Goal: Information Seeking & Learning: Learn about a topic

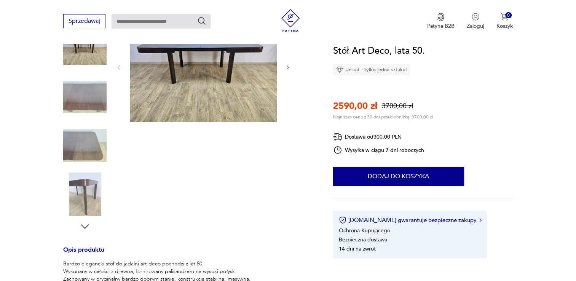
scroll to position [38, 0]
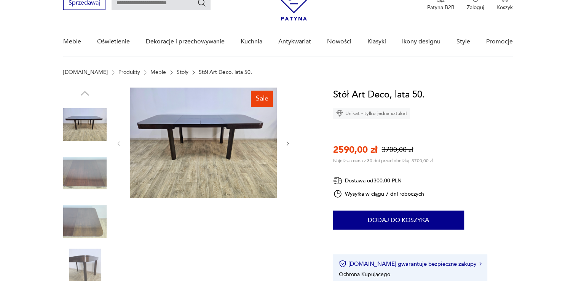
click at [287, 143] on icon "button" at bounding box center [288, 143] width 6 height 6
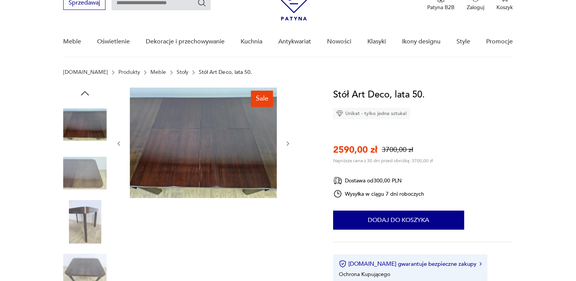
click at [286, 142] on icon "button" at bounding box center [288, 143] width 6 height 6
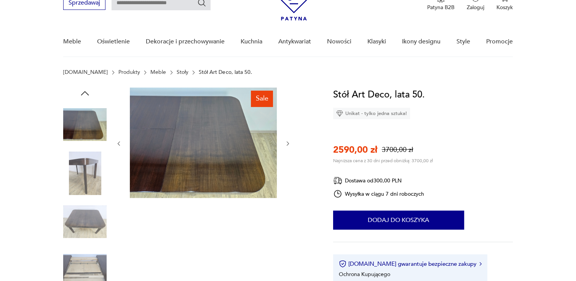
click at [288, 140] on icon "button" at bounding box center [288, 143] width 6 height 6
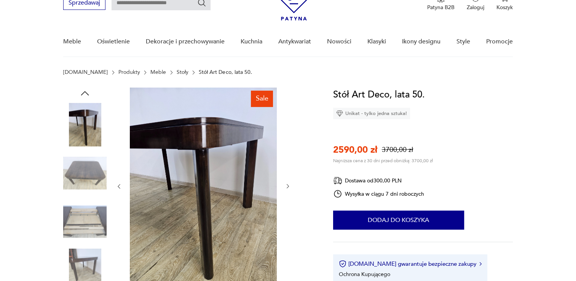
click at [285, 144] on div at bounding box center [203, 186] width 175 height 197
click at [287, 181] on div at bounding box center [203, 186] width 175 height 197
click at [286, 186] on icon "button" at bounding box center [288, 186] width 6 height 6
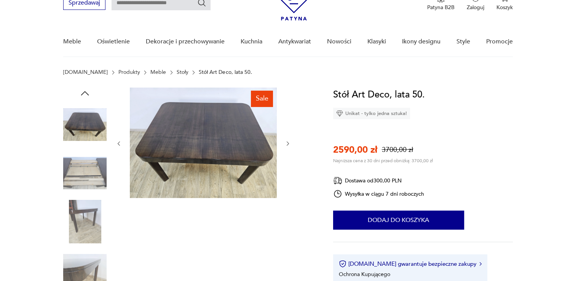
click at [289, 145] on icon "button" at bounding box center [288, 143] width 6 height 6
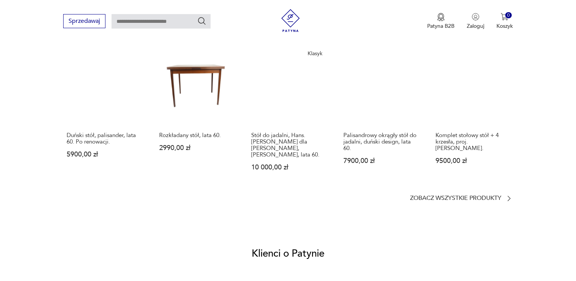
scroll to position [609, 0]
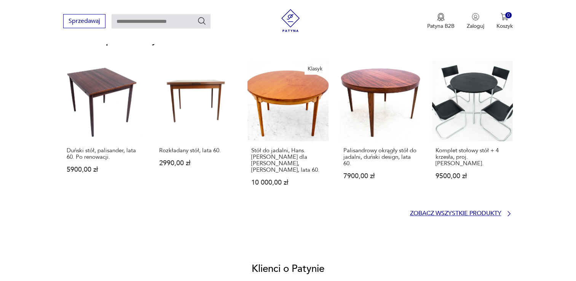
click at [511, 210] on icon at bounding box center [509, 214] width 8 height 8
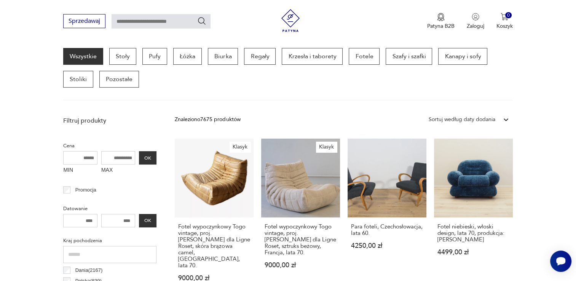
scroll to position [125, 0]
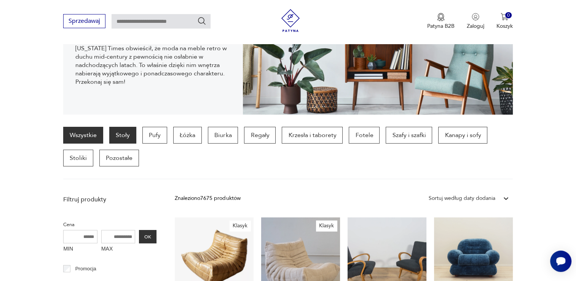
click at [119, 138] on p "Stoły" at bounding box center [122, 135] width 27 height 17
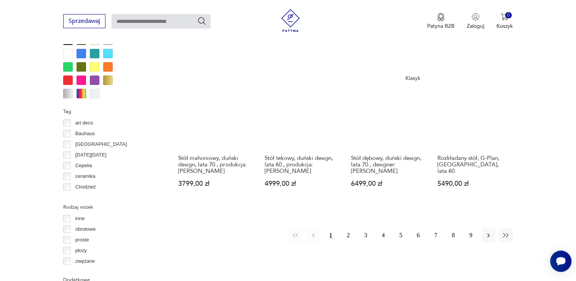
scroll to position [772, 0]
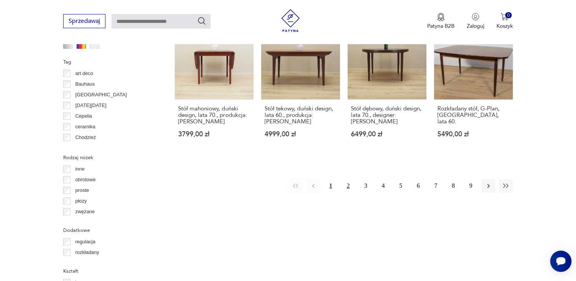
click at [345, 179] on button "2" at bounding box center [348, 186] width 14 height 14
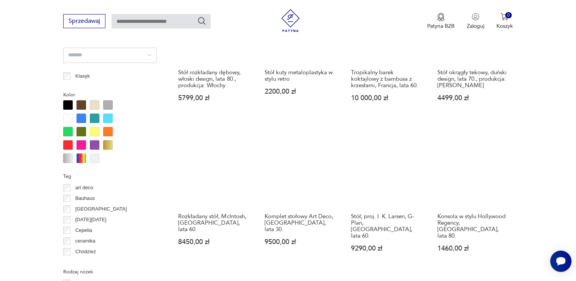
scroll to position [810, 0]
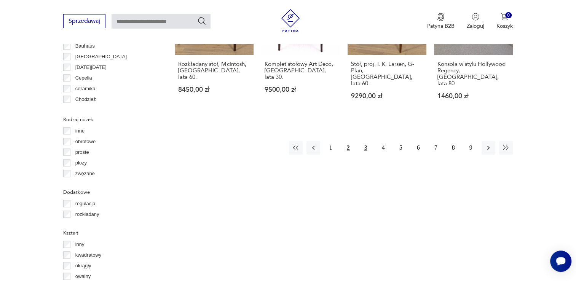
click at [365, 141] on button "3" at bounding box center [366, 148] width 14 height 14
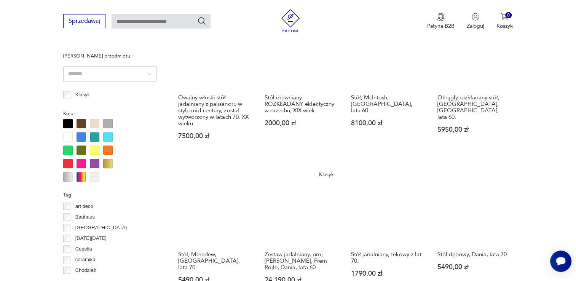
scroll to position [696, 0]
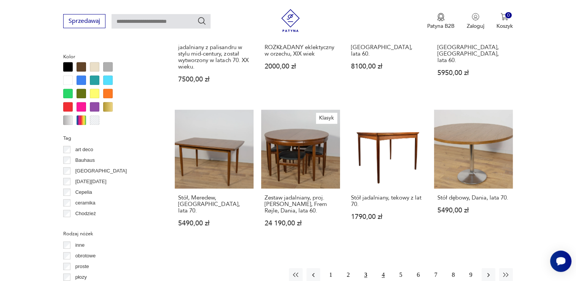
click at [381, 268] on button "4" at bounding box center [383, 275] width 14 height 14
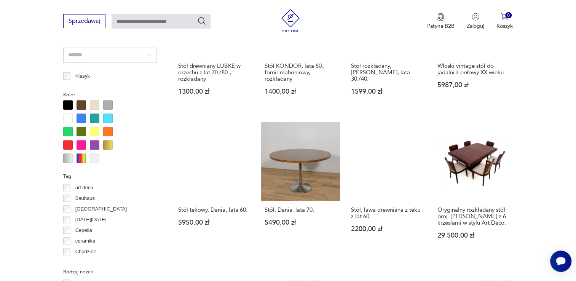
scroll to position [772, 0]
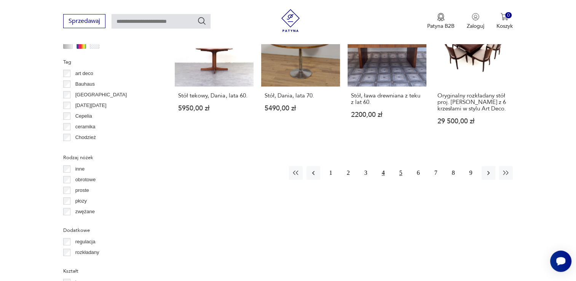
click at [399, 170] on button "5" at bounding box center [401, 173] width 14 height 14
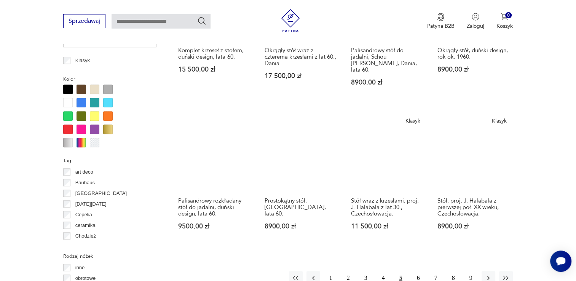
scroll to position [772, 0]
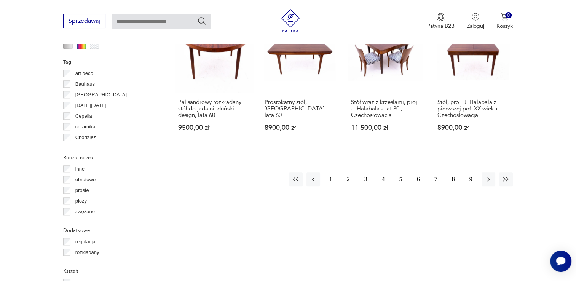
click at [416, 172] on button "6" at bounding box center [418, 179] width 14 height 14
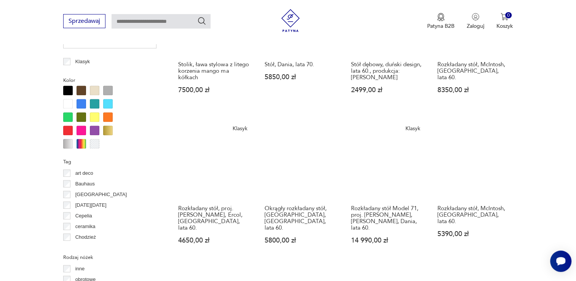
scroll to position [734, 0]
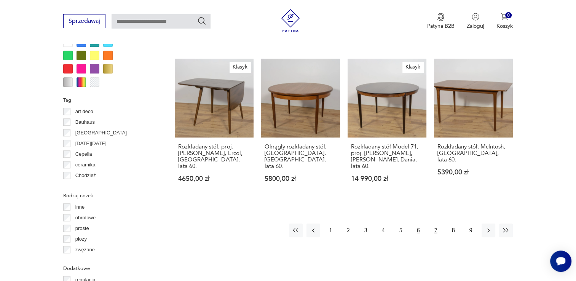
click at [430, 223] on button "7" at bounding box center [436, 230] width 14 height 14
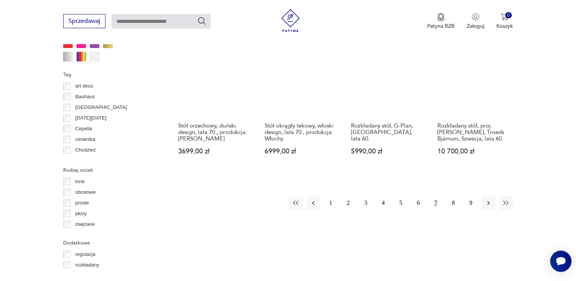
scroll to position [772, 0]
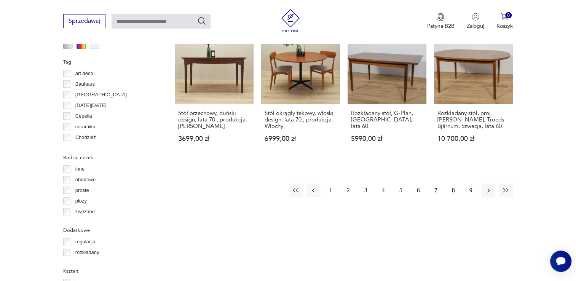
click at [450, 183] on button "8" at bounding box center [453, 190] width 14 height 14
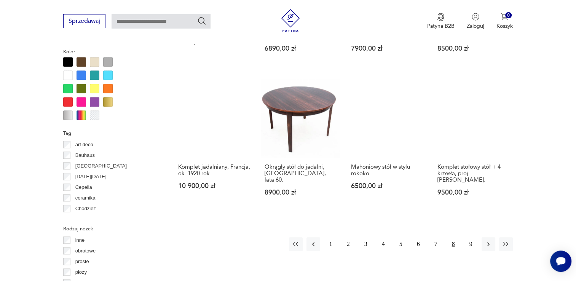
scroll to position [734, 0]
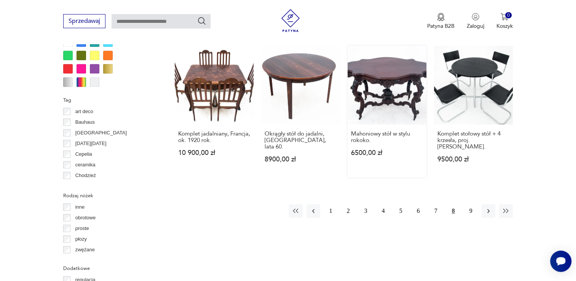
drag, startPoint x: 466, startPoint y: 186, endPoint x: 418, endPoint y: 92, distance: 105.8
click at [466, 204] on button "9" at bounding box center [471, 211] width 14 height 14
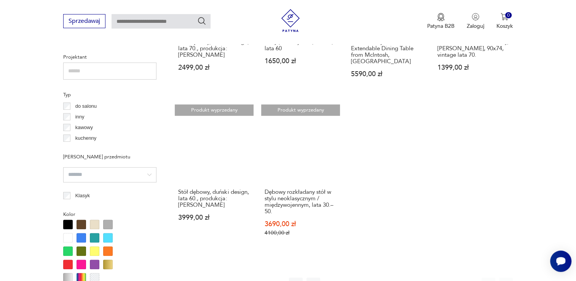
scroll to position [544, 0]
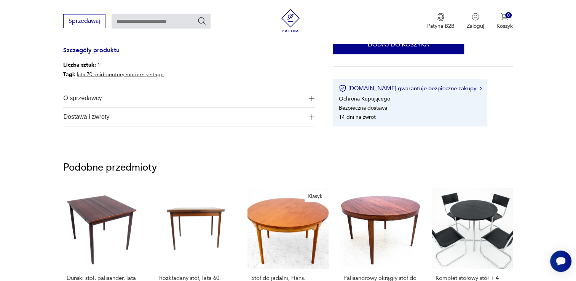
scroll to position [190, 0]
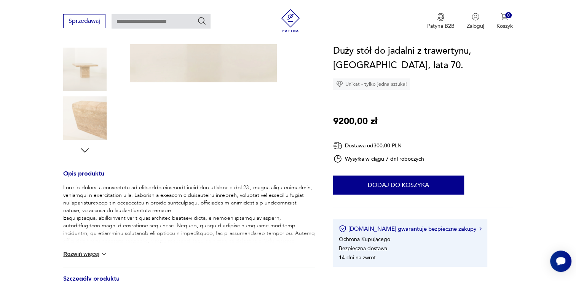
click at [73, 255] on button "Rozwiń więcej" at bounding box center [85, 254] width 44 height 8
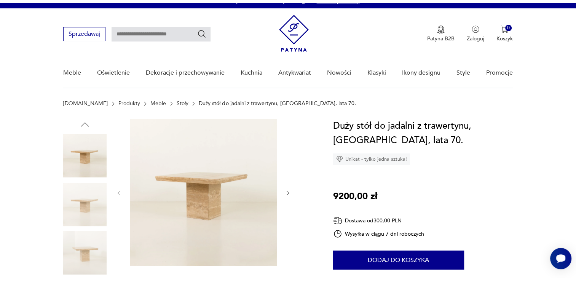
scroll to position [0, 0]
